Goal: Navigation & Orientation: Find specific page/section

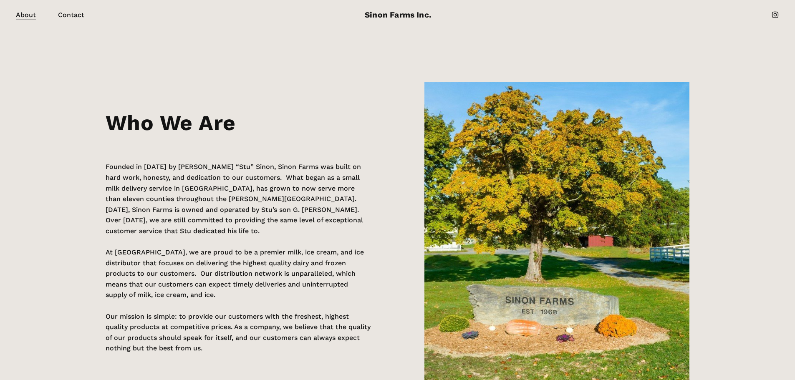
click at [20, 16] on link "About" at bounding box center [26, 15] width 20 height 12
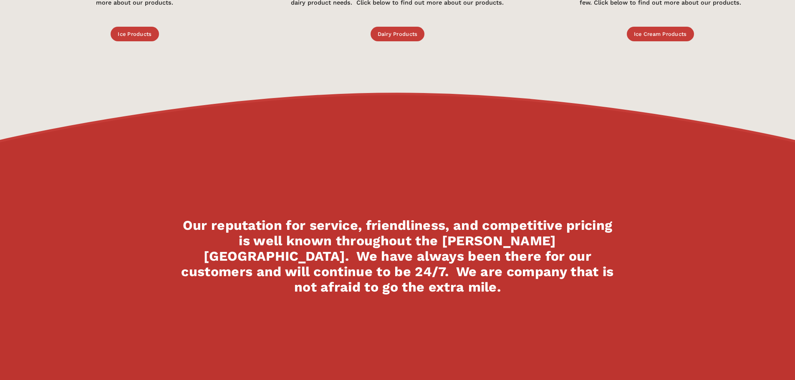
scroll to position [459, 0]
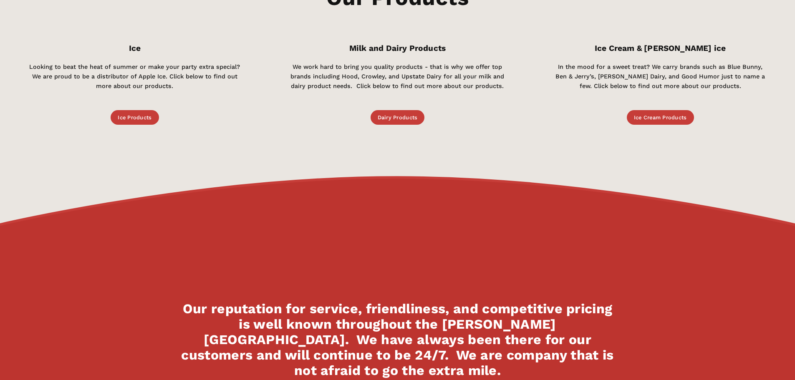
click at [401, 121] on link "Dairy Products" at bounding box center [398, 117] width 54 height 15
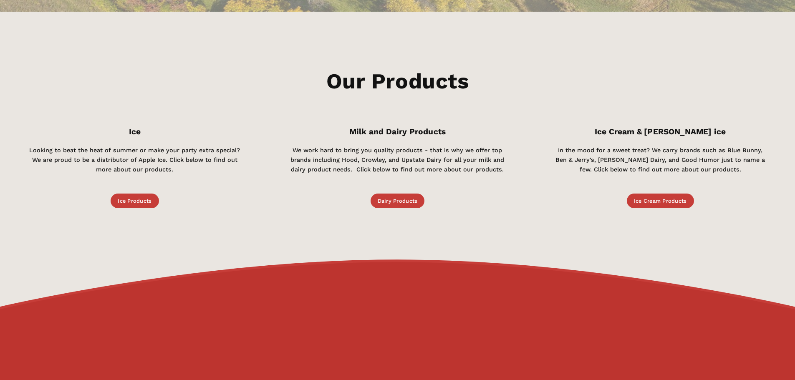
click at [665, 203] on link "Ice Cream Products" at bounding box center [660, 201] width 67 height 15
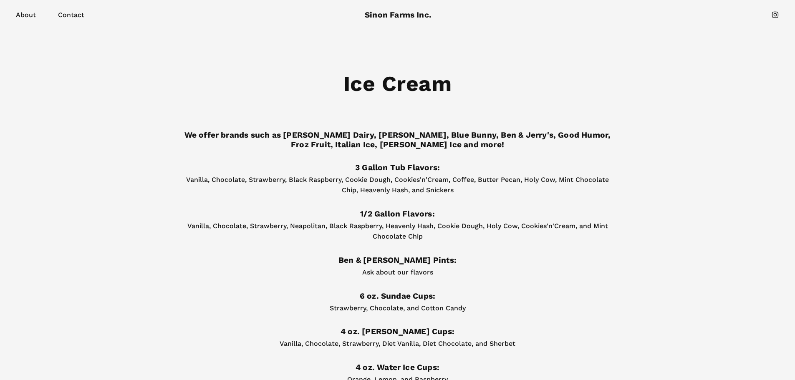
scroll to position [167, 0]
